Goal: Transaction & Acquisition: Purchase product/service

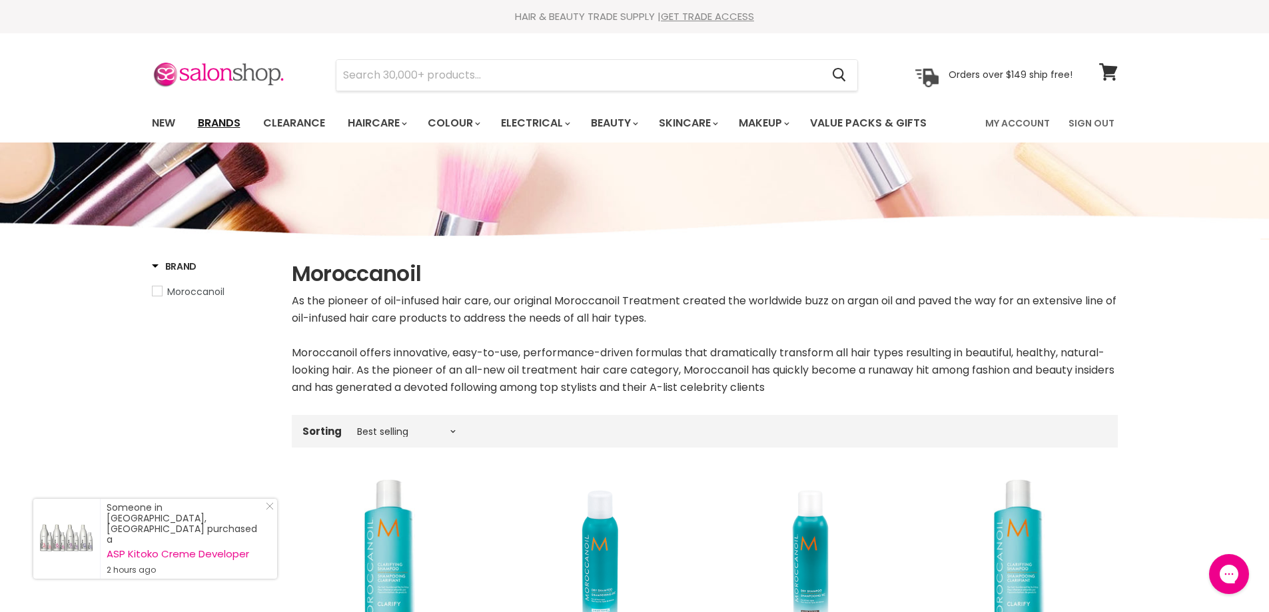
click at [210, 125] on link "Brands" at bounding box center [219, 123] width 63 height 28
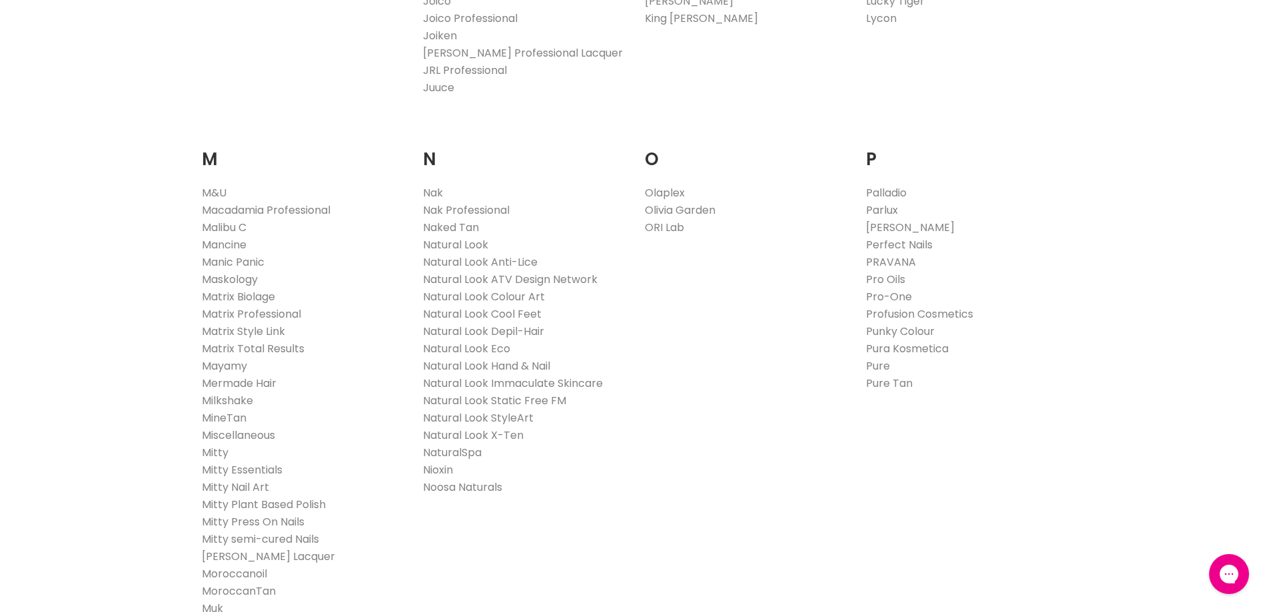
scroll to position [1399, 0]
click at [474, 485] on link "Noosa Naturals" at bounding box center [462, 486] width 79 height 15
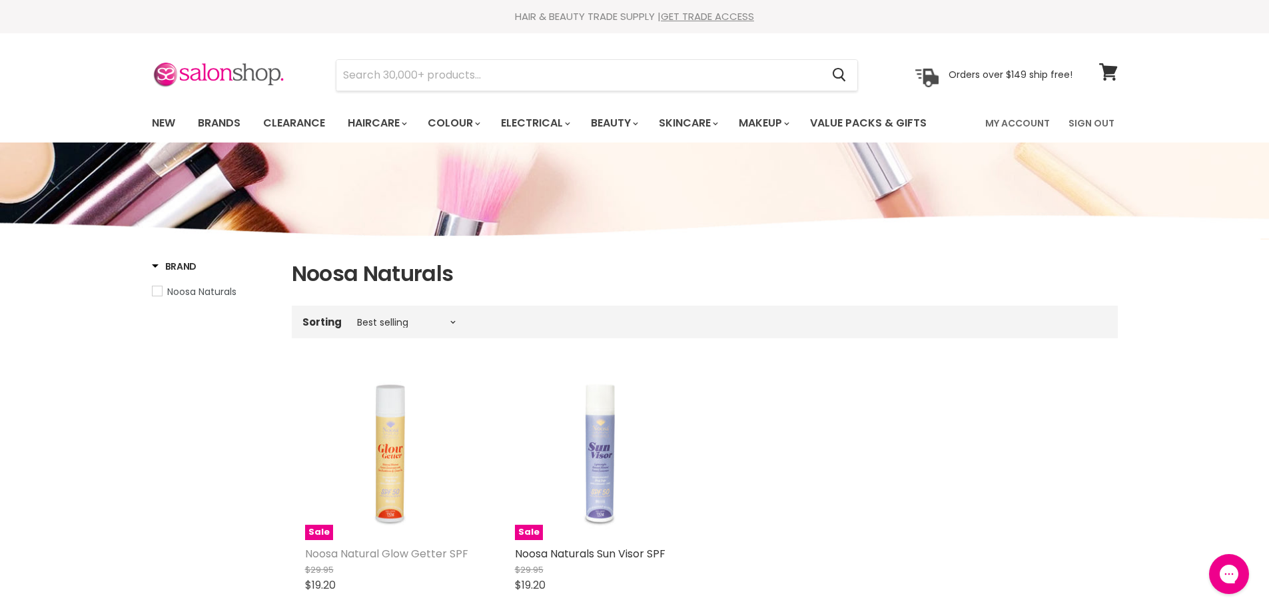
click at [356, 551] on link "Noosa Natural Glow Getter SPF" at bounding box center [386, 553] width 163 height 15
